Goal: Information Seeking & Learning: Learn about a topic

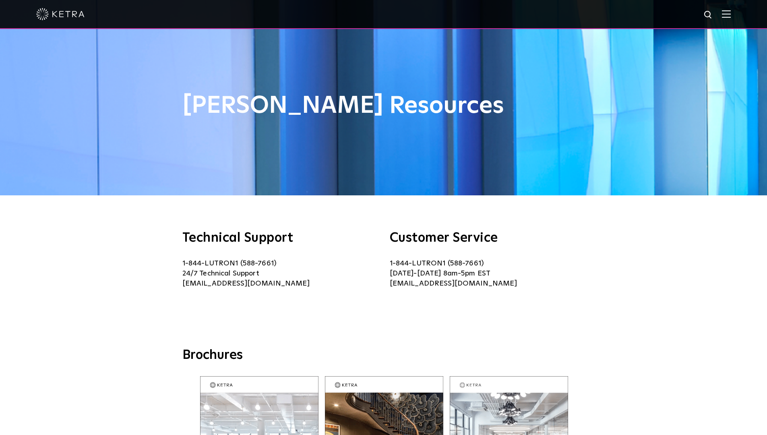
click at [730, 16] on img at bounding box center [725, 14] width 9 height 8
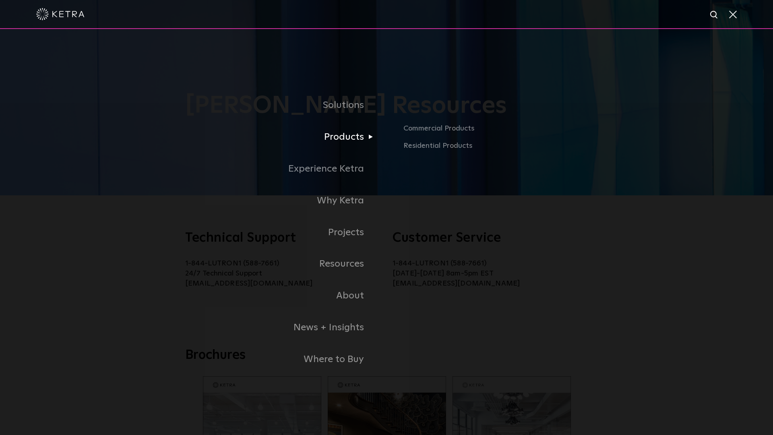
click at [342, 137] on link "Products" at bounding box center [252, 137] width 270 height 32
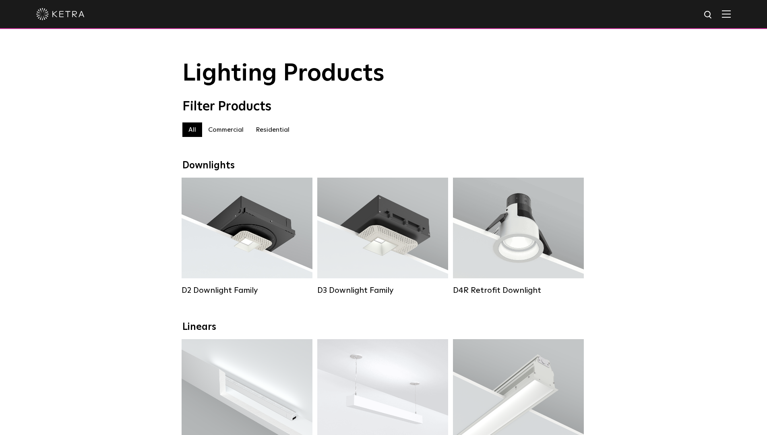
click at [276, 129] on label "Residential" at bounding box center [272, 129] width 46 height 14
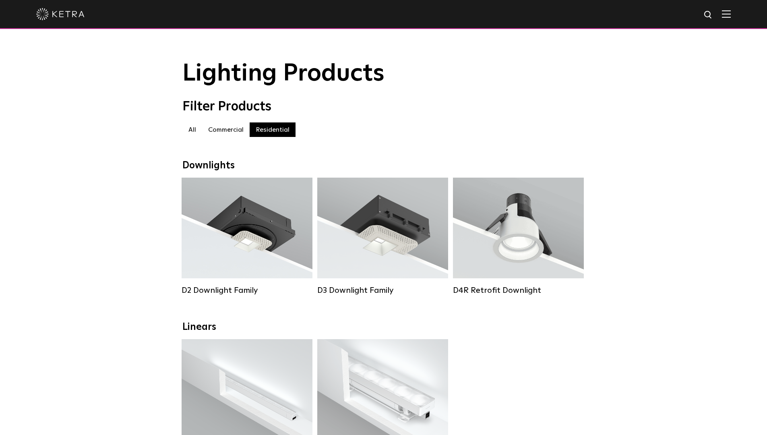
click at [730, 13] on img at bounding box center [725, 14] width 9 height 8
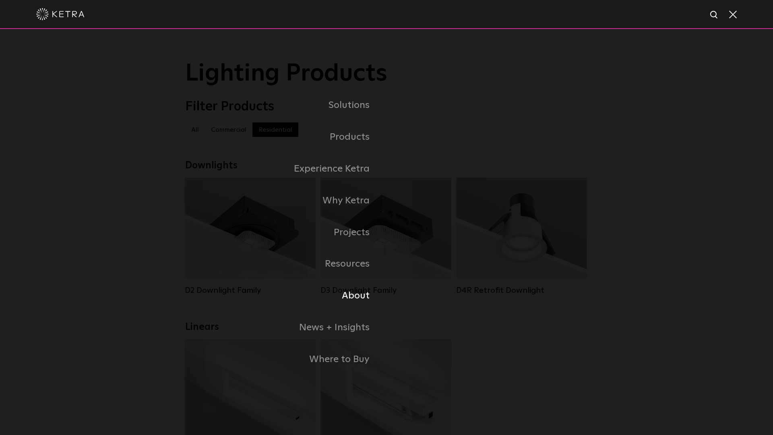
click at [356, 295] on link "About" at bounding box center [285, 296] width 201 height 32
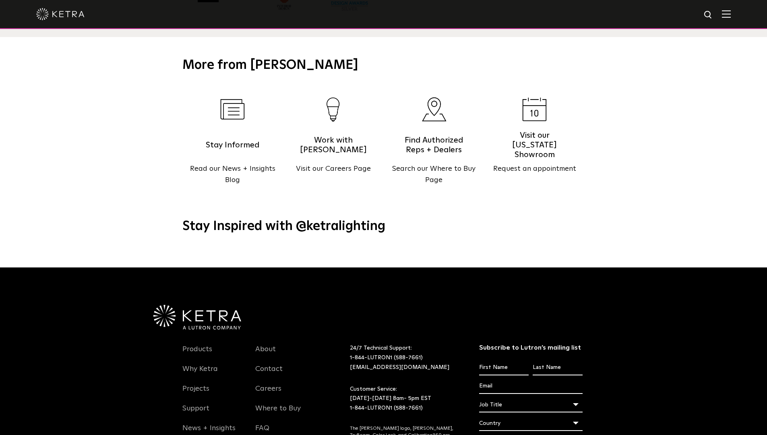
scroll to position [1027, 0]
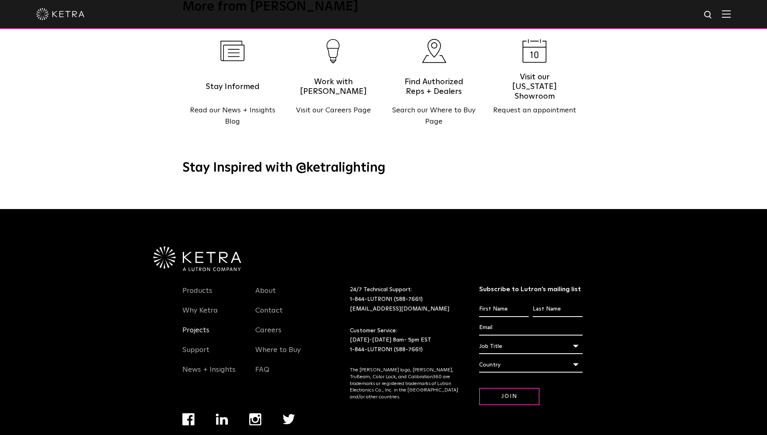
click at [198, 326] on link "Projects" at bounding box center [195, 335] width 27 height 19
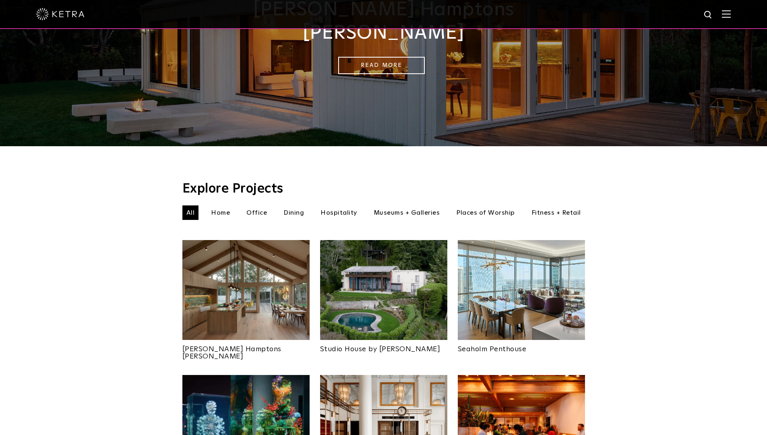
scroll to position [183, 0]
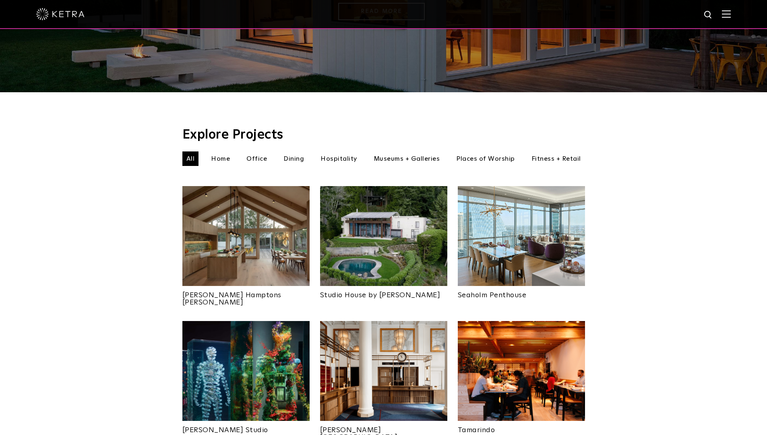
click at [219, 151] on li "Home" at bounding box center [220, 158] width 27 height 14
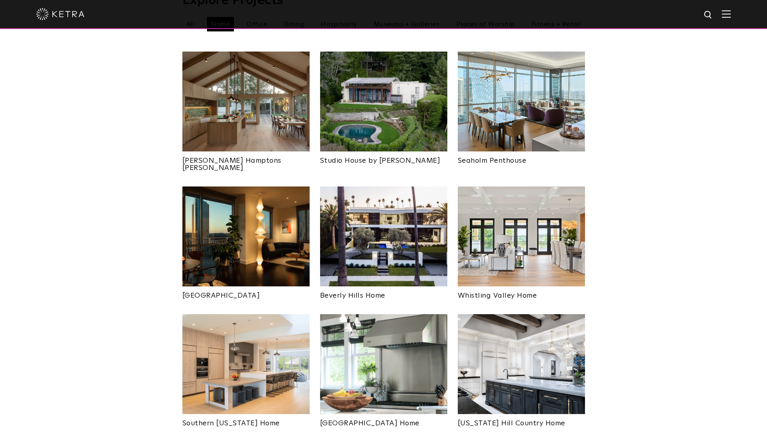
scroll to position [272, 0]
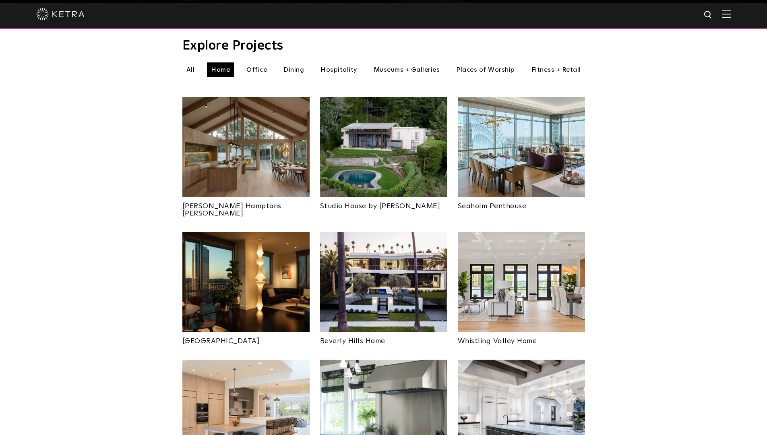
click at [491, 145] on img at bounding box center [520, 147] width 127 height 100
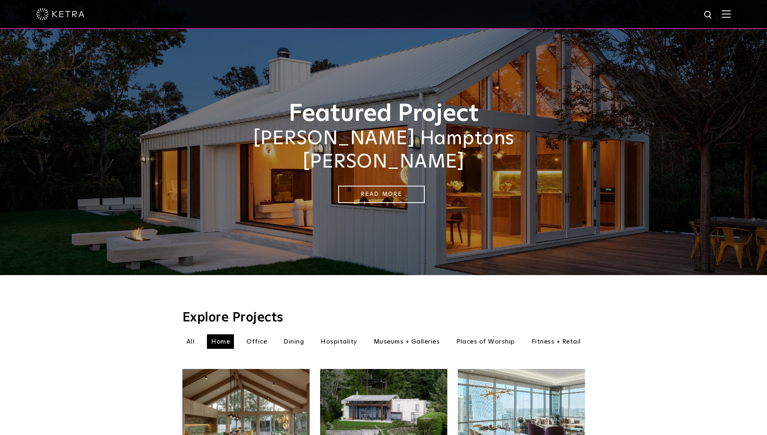
click at [729, 16] on img at bounding box center [725, 14] width 9 height 8
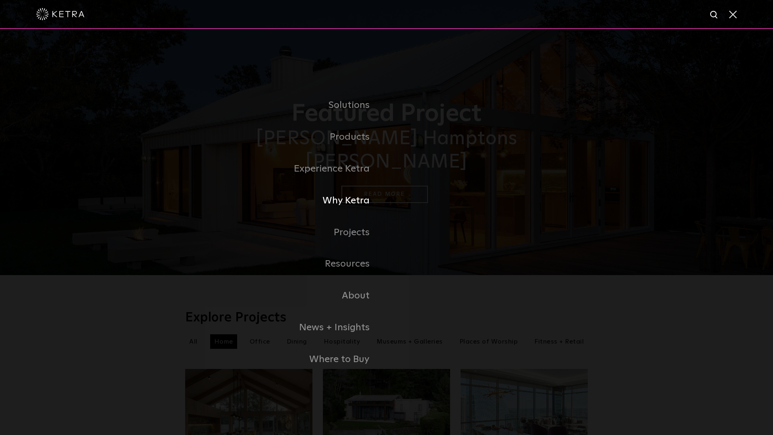
click at [338, 200] on link "Why Ketra" at bounding box center [285, 201] width 201 height 32
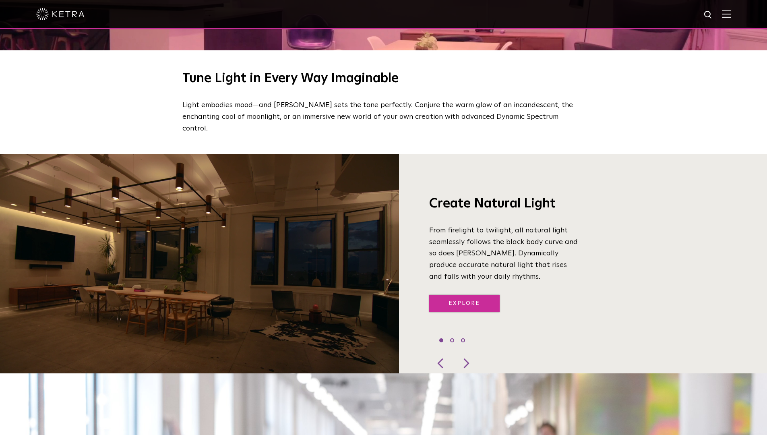
scroll to position [676, 0]
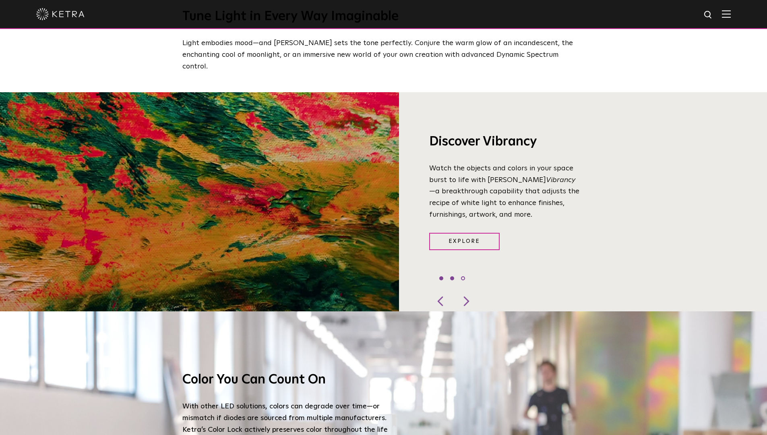
click at [441, 276] on li "1" at bounding box center [441, 278] width 4 height 4
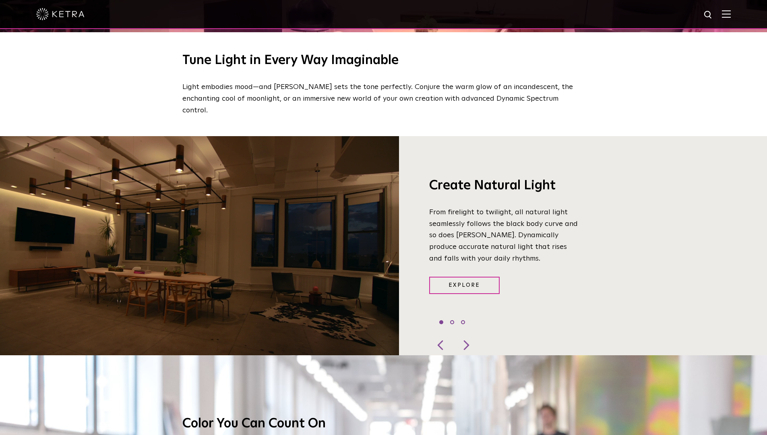
scroll to position [618, 0]
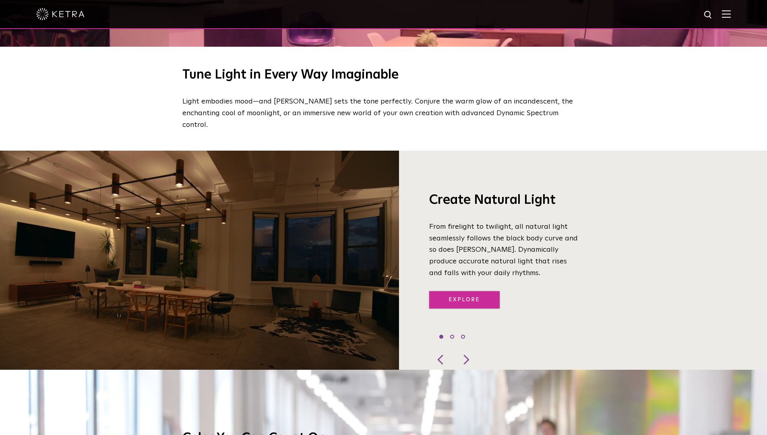
click at [468, 291] on link "Explore" at bounding box center [464, 299] width 70 height 17
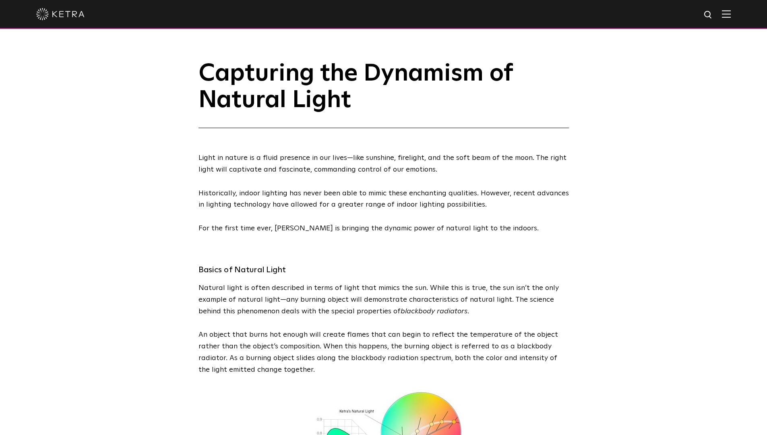
click at [730, 16] on img at bounding box center [725, 14] width 9 height 8
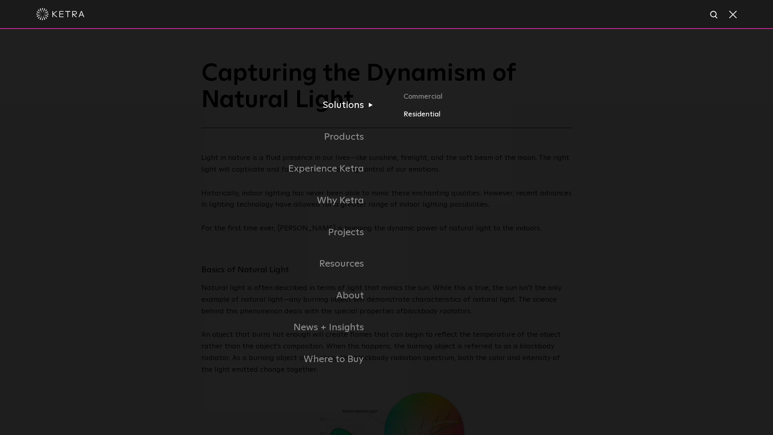
click at [431, 114] on link "Residential" at bounding box center [529, 114] width 253 height 12
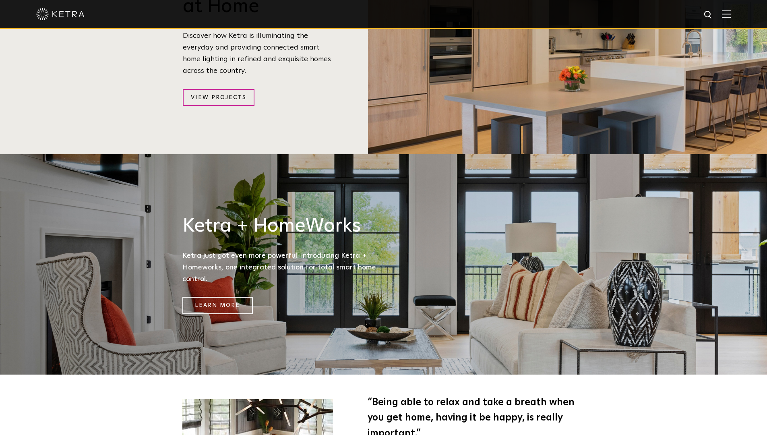
scroll to position [1111, 0]
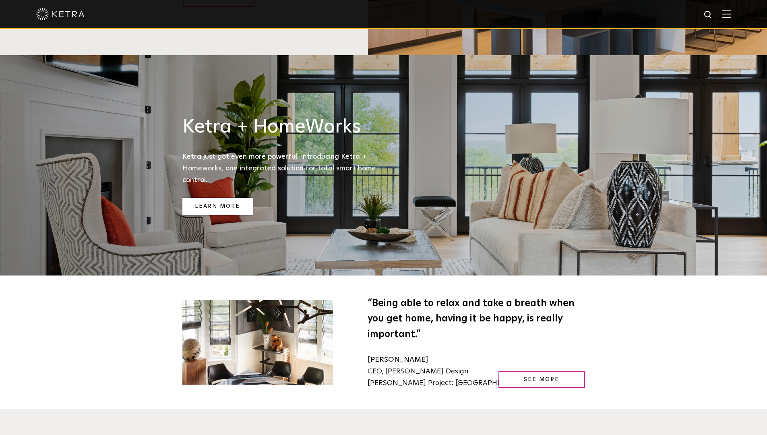
click at [219, 198] on link "Learn More" at bounding box center [217, 206] width 70 height 17
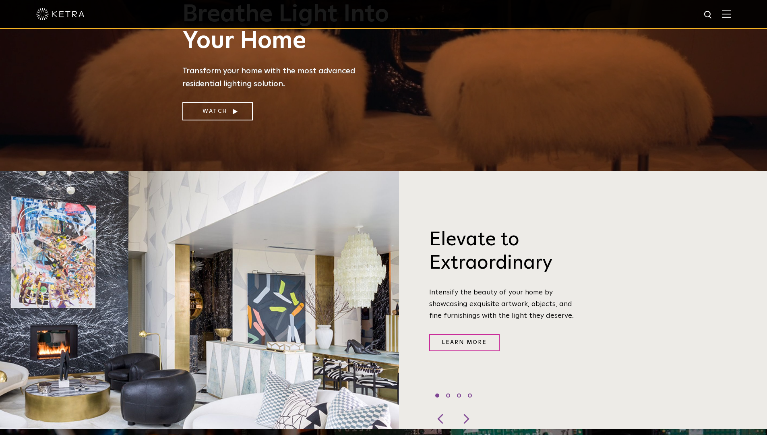
scroll to position [0, 0]
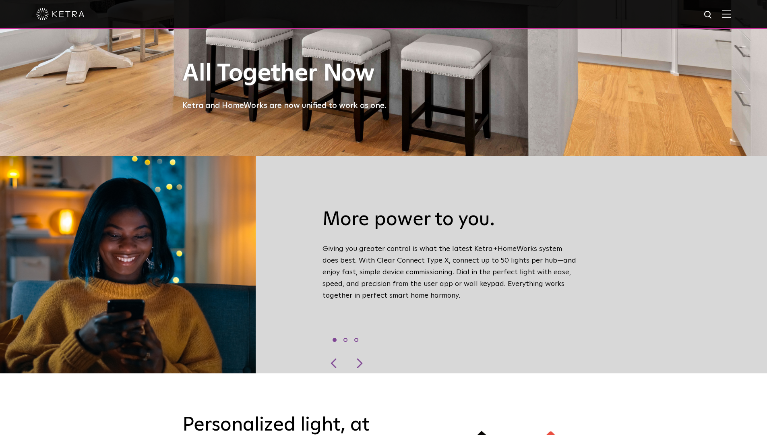
scroll to position [307, 0]
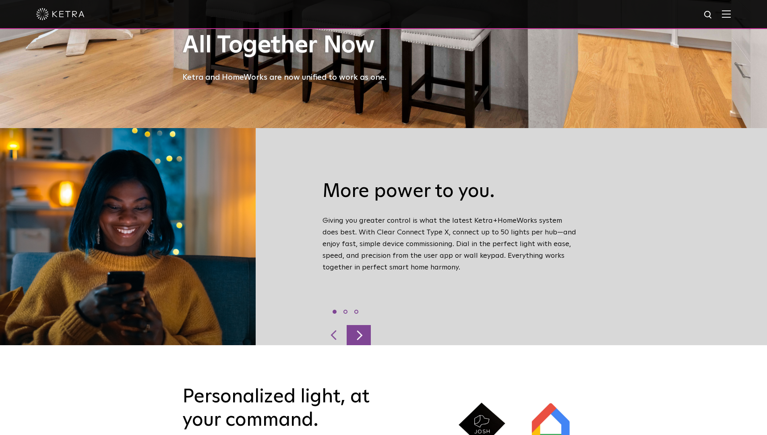
click at [361, 325] on div at bounding box center [358, 335] width 24 height 20
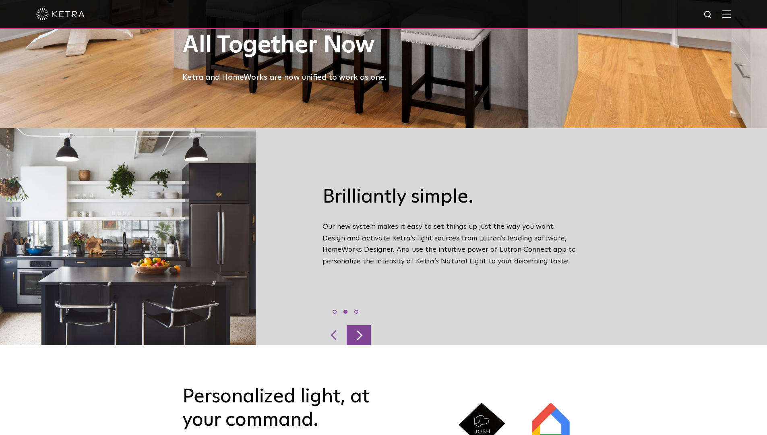
click at [361, 325] on div at bounding box center [358, 335] width 24 height 20
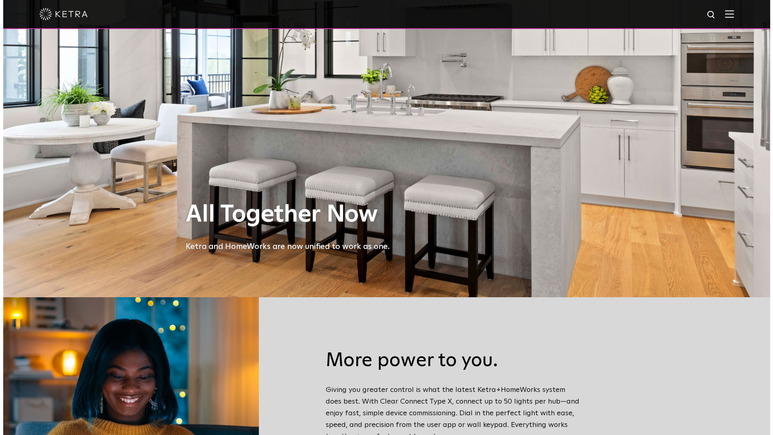
scroll to position [0, 0]
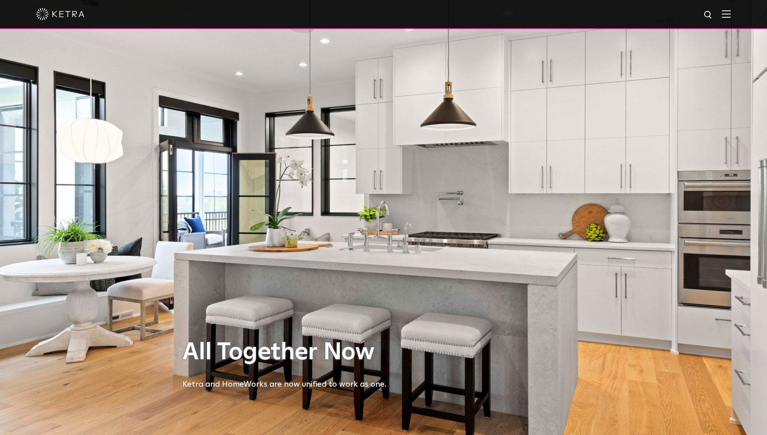
click at [730, 12] on img at bounding box center [725, 14] width 9 height 8
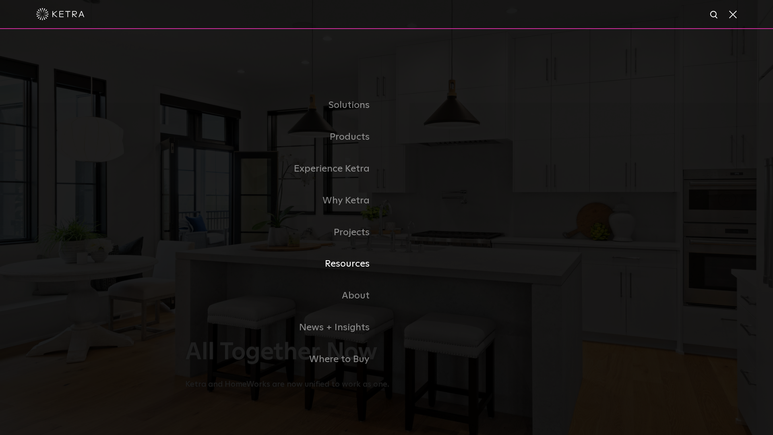
click at [353, 264] on link "Resources" at bounding box center [285, 264] width 201 height 32
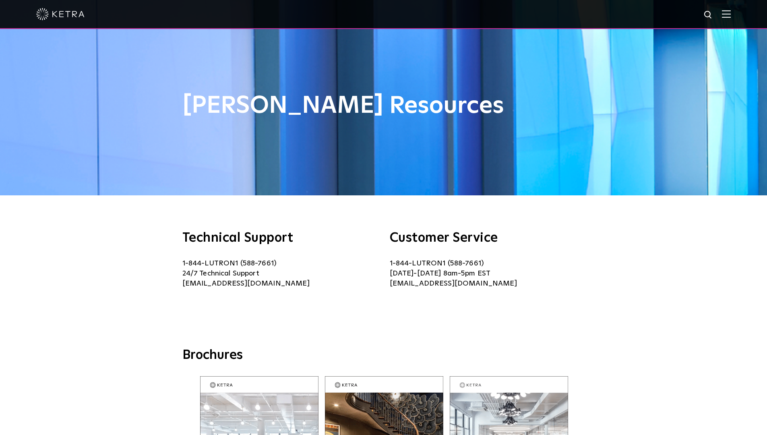
click at [730, 13] on img at bounding box center [725, 14] width 9 height 8
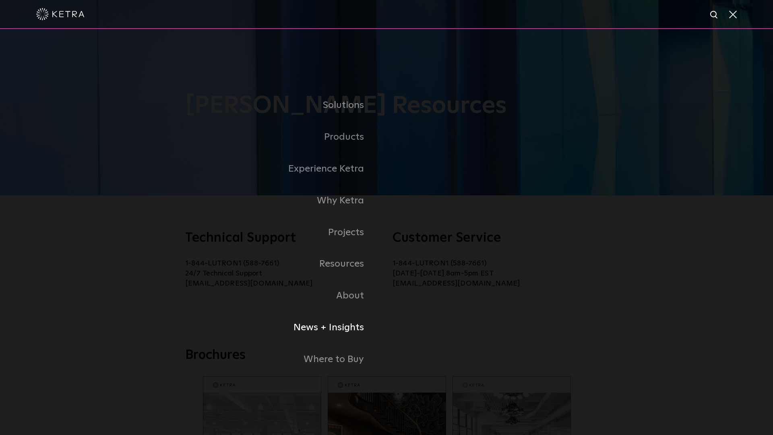
click at [319, 323] on link "News + Insights" at bounding box center [252, 327] width 270 height 32
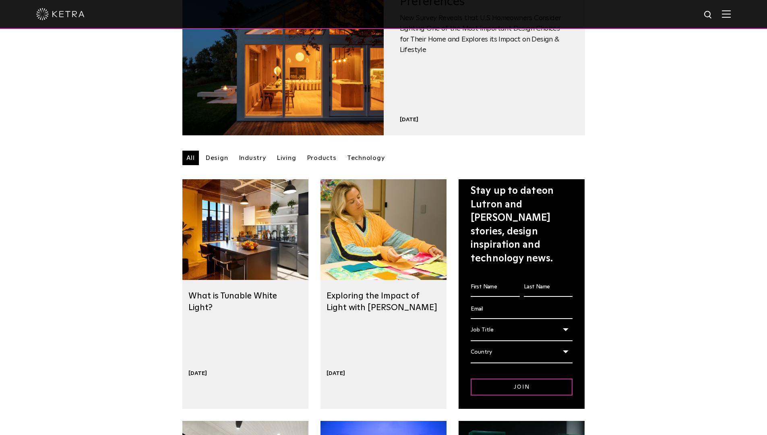
scroll to position [173, 0]
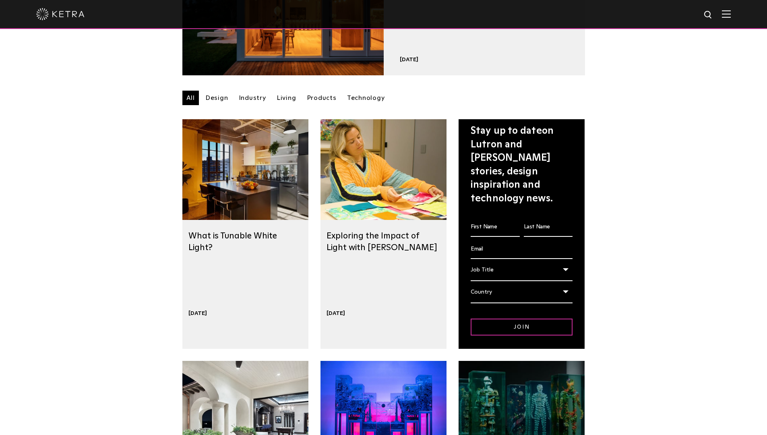
click at [217, 175] on div at bounding box center [245, 169] width 126 height 101
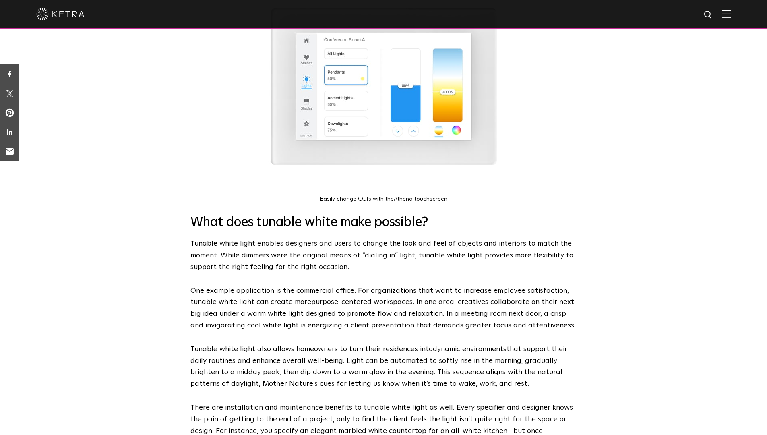
scroll to position [293, 0]
